Goal: Task Accomplishment & Management: Manage account settings

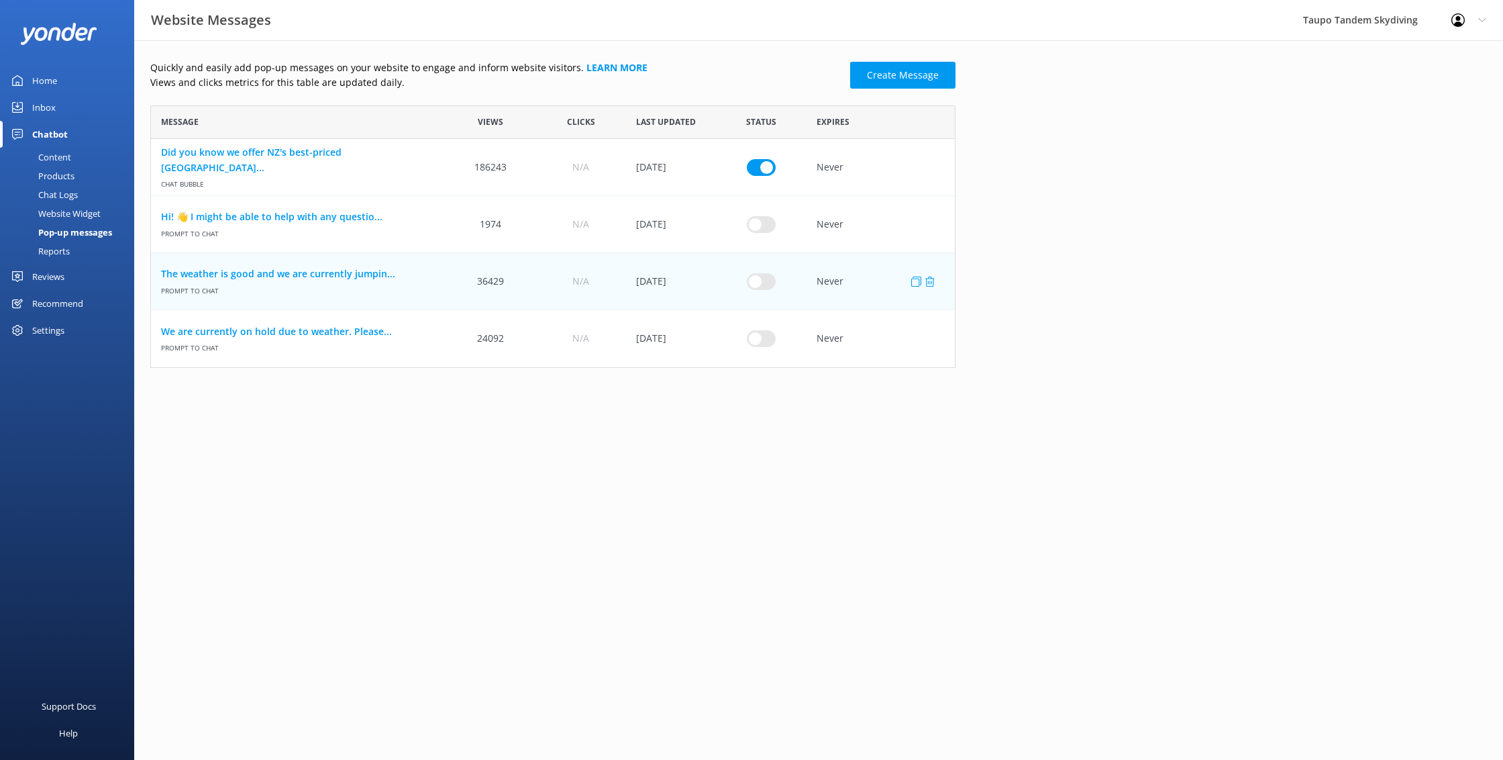
scroll to position [262, 805]
click at [765, 276] on input "row" at bounding box center [761, 280] width 29 height 17
checkbox input "true"
click at [311, 280] on link "The weather is good and we are currently jumpin..." at bounding box center [298, 273] width 274 height 15
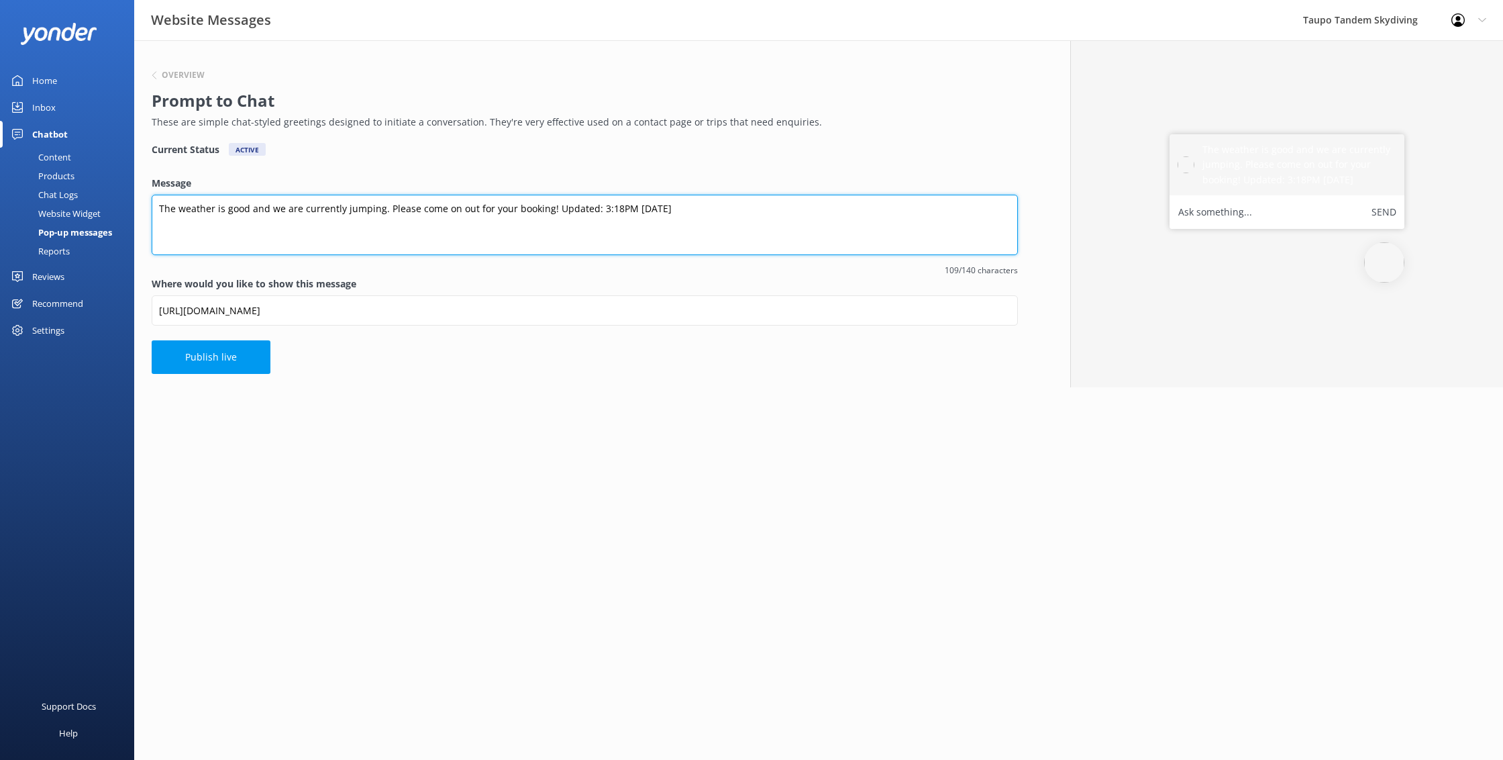
drag, startPoint x: 632, startPoint y: 202, endPoint x: 642, endPoint y: 215, distance: 16.7
click at [632, 202] on textarea "The weather is good and we are currently jumping. Please come on out for your b…" at bounding box center [585, 225] width 866 height 60
click at [615, 203] on textarea "The weather is good and we are currently jumping. Please come on out for your b…" at bounding box center [585, 225] width 866 height 60
type textarea "The weather is good and we are currently jumping. Please come on out for your b…"
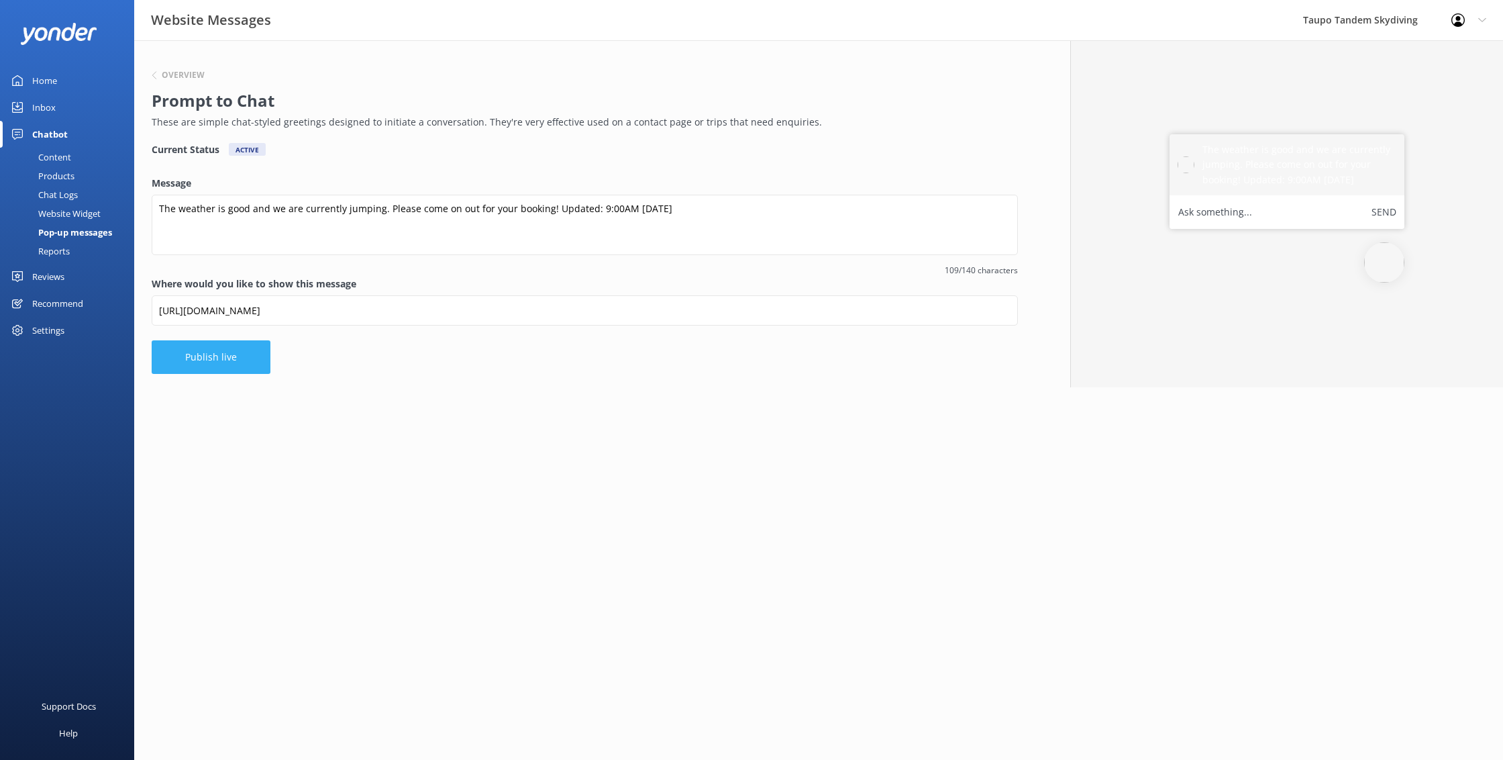
click at [248, 350] on button "Publish live" at bounding box center [211, 357] width 119 height 34
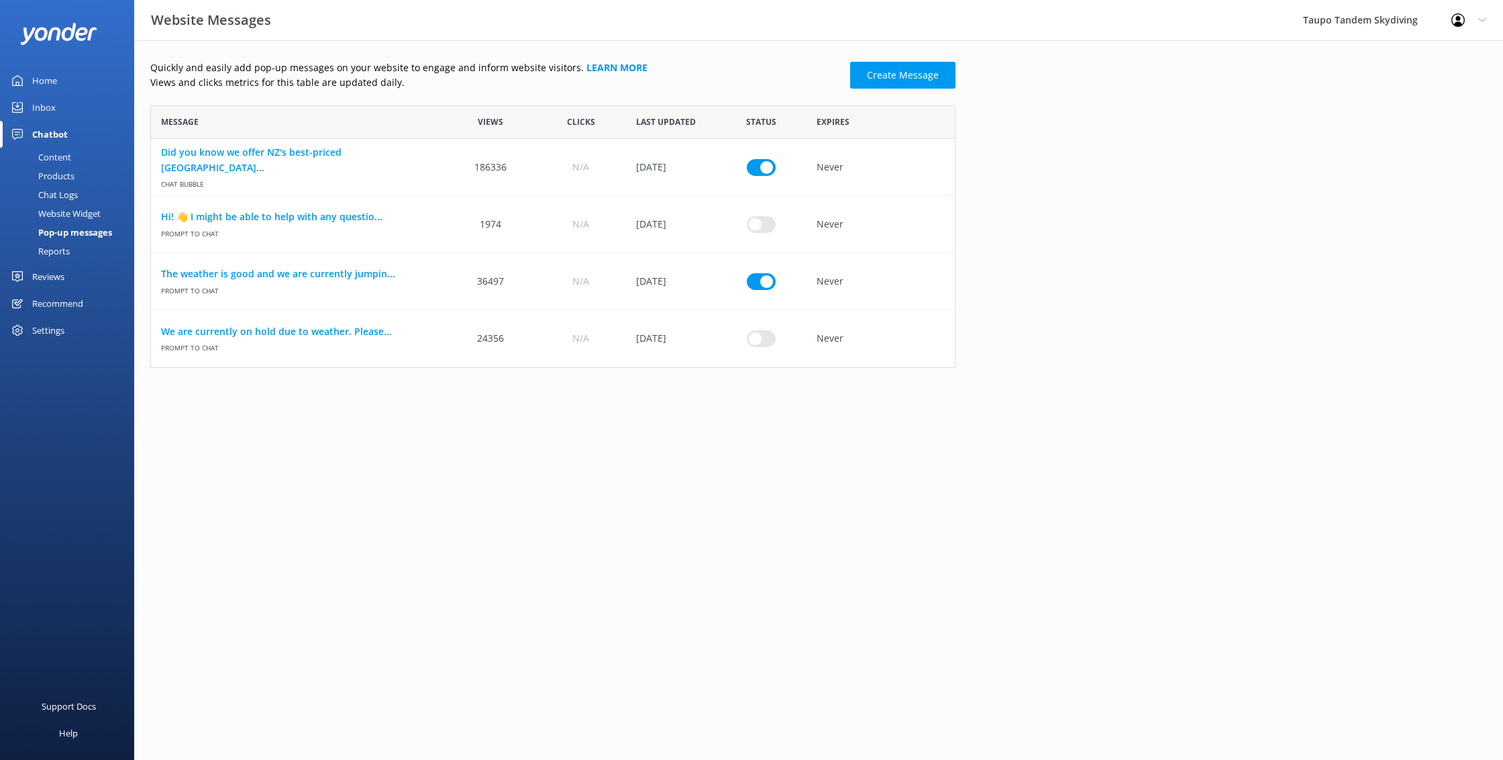
scroll to position [262, 805]
